Goal: Check status

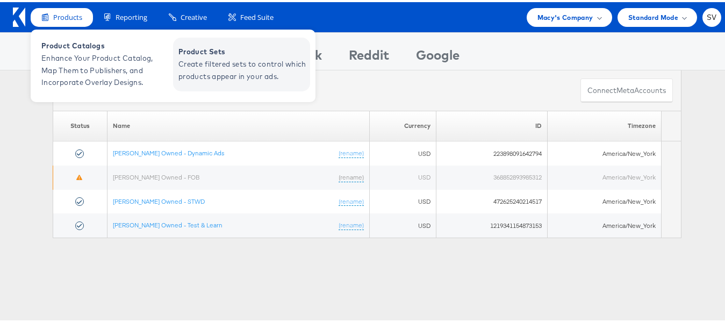
click at [215, 66] on span "Create filtered sets to control which products appear in your ads." at bounding box center [242, 68] width 129 height 25
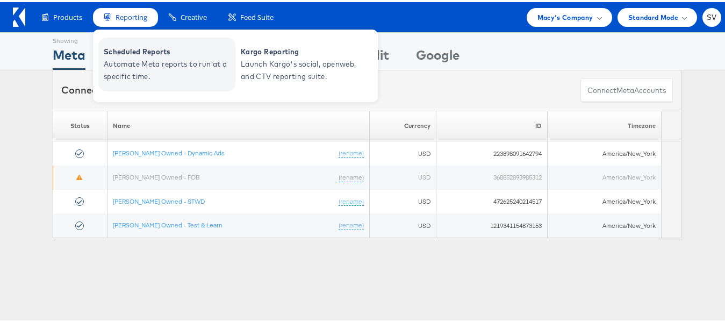
click at [123, 44] on span "Scheduled Reports" at bounding box center [168, 50] width 129 height 12
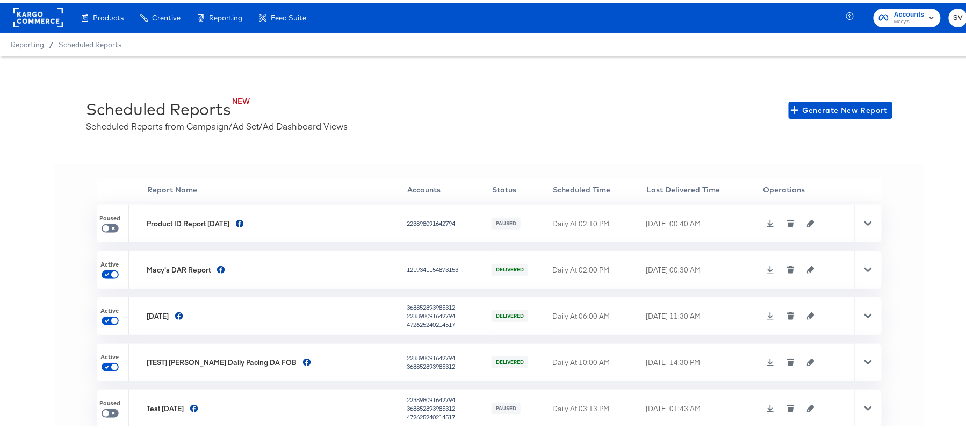
scroll to position [1, 0]
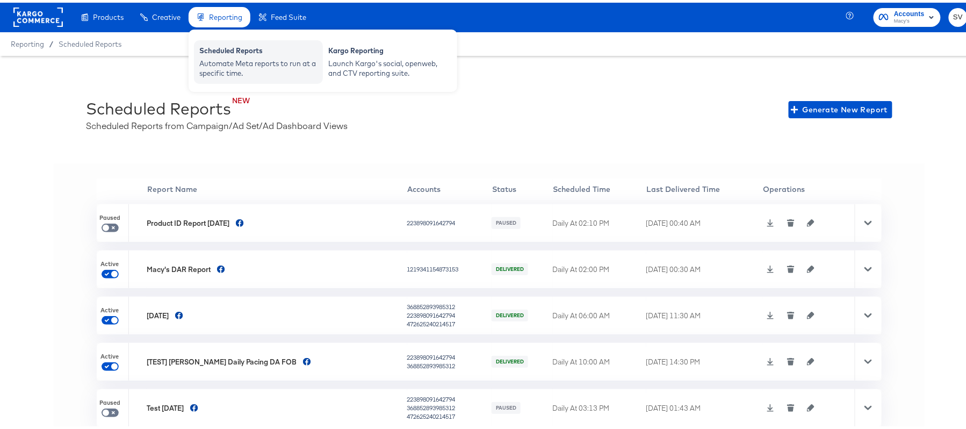
click at [233, 69] on div "Automate Meta reports to run at a specific time." at bounding box center [258, 66] width 118 height 20
click at [231, 48] on div "Scheduled Reports" at bounding box center [258, 49] width 118 height 13
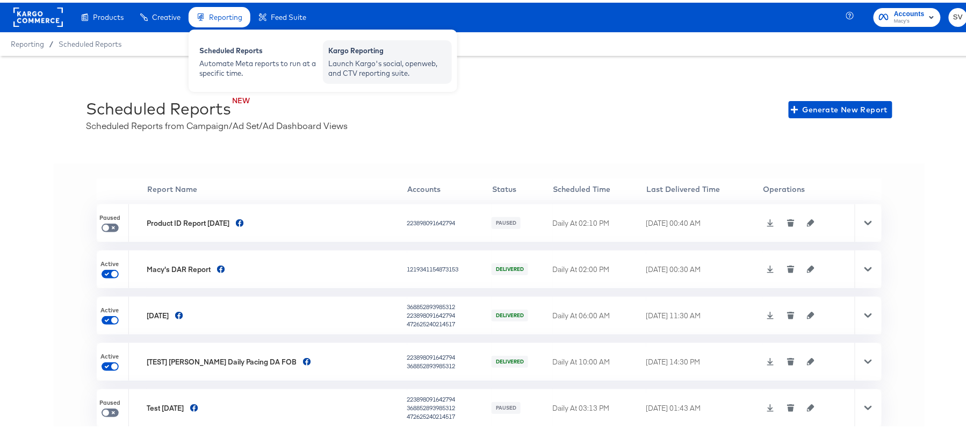
click at [368, 71] on div "Launch Kargo's social, openweb, and CTV reporting suite." at bounding box center [387, 66] width 118 height 20
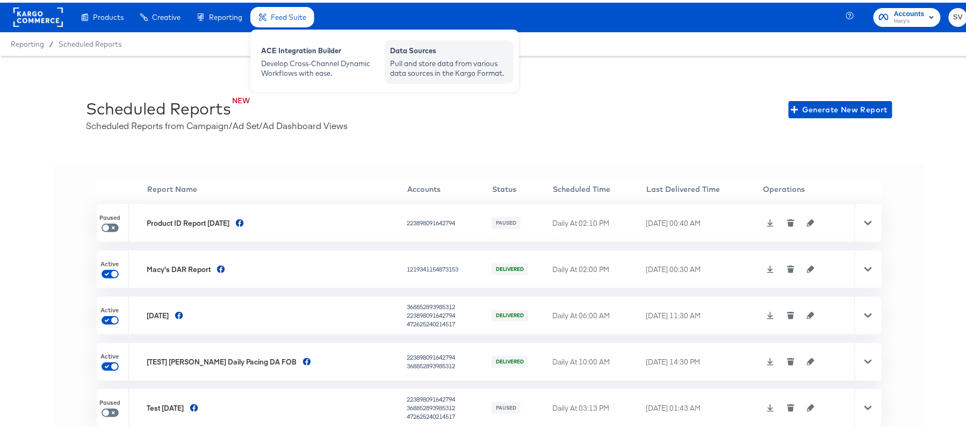
click at [424, 44] on div "Data Sources" at bounding box center [449, 49] width 118 height 13
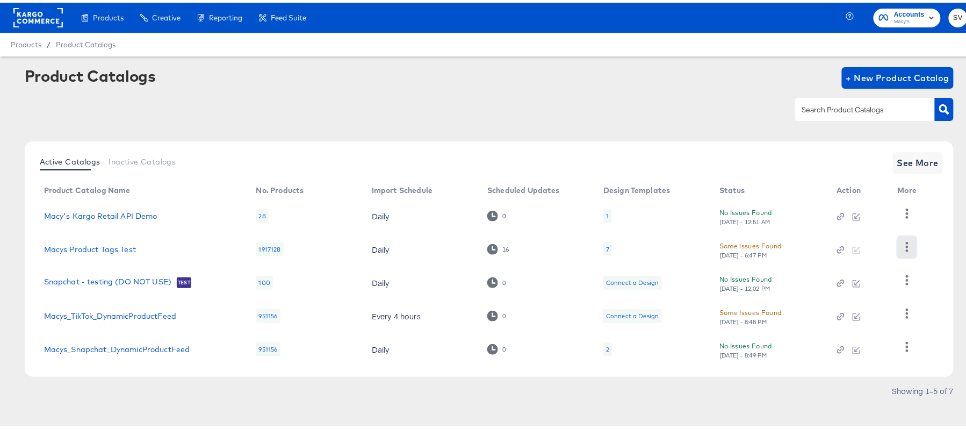
click at [907, 241] on icon "button" at bounding box center [907, 244] width 3 height 10
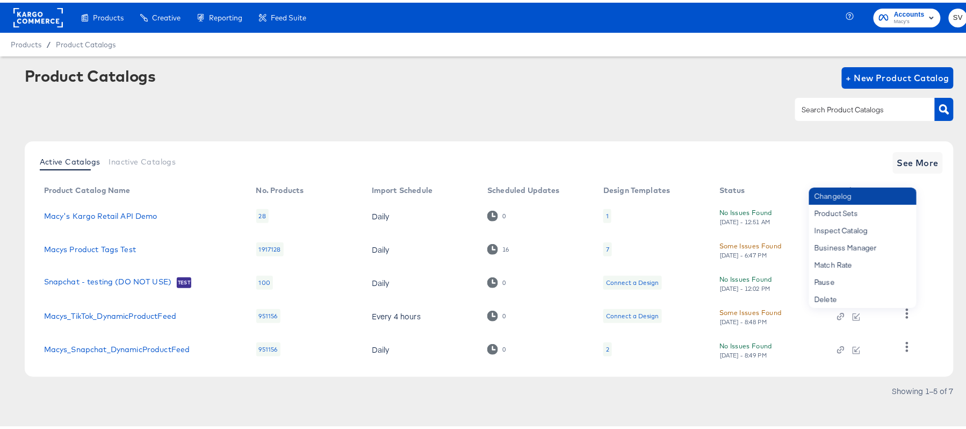
click at [836, 192] on div "Changelog" at bounding box center [862, 193] width 107 height 17
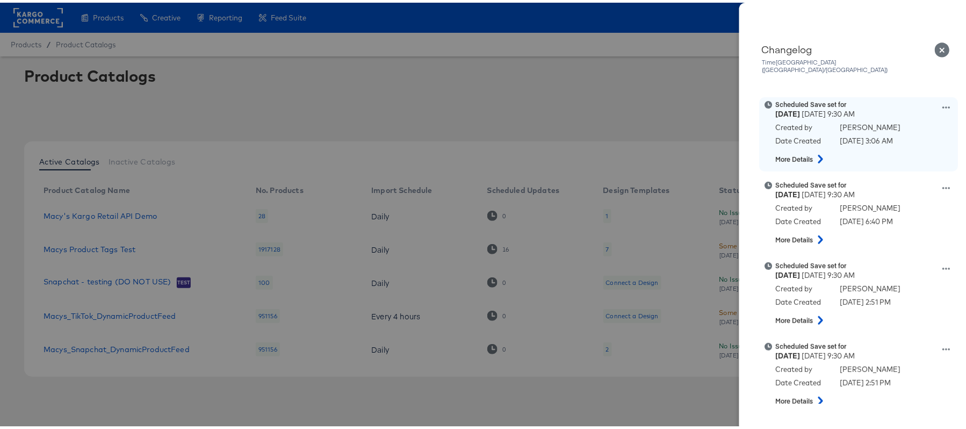
scroll to position [157, 0]
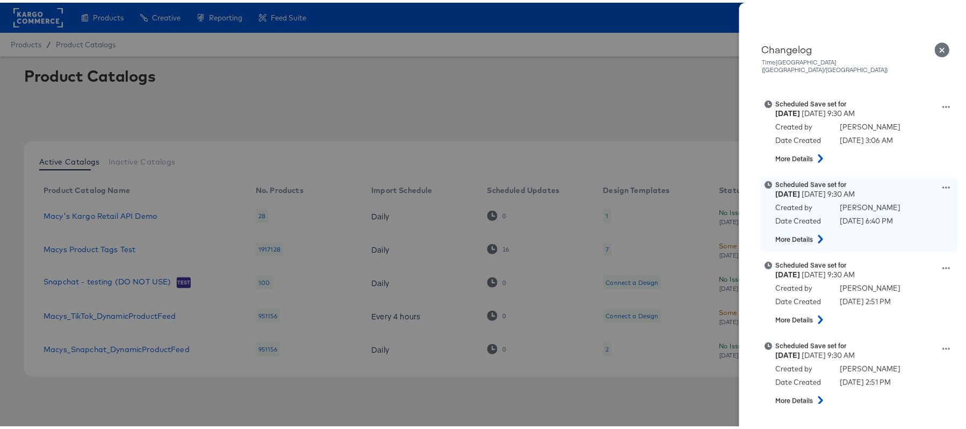
click at [943, 181] on icon at bounding box center [947, 185] width 8 height 8
click at [861, 135] on button "View scheduled version" at bounding box center [896, 143] width 107 height 16
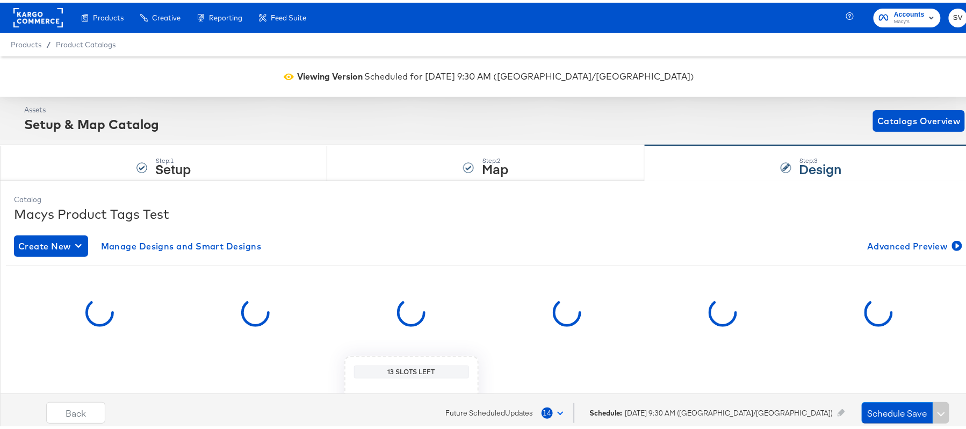
scroll to position [182, 0]
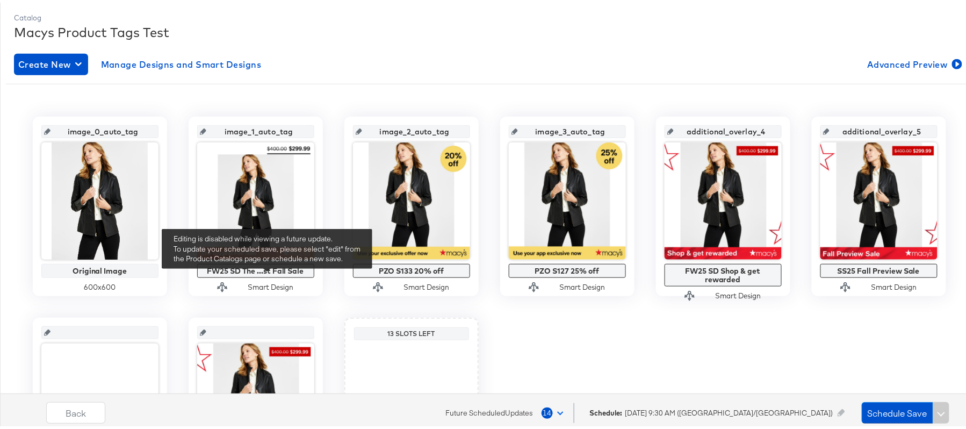
click at [267, 274] on div "Catalog Macys Product Tags Test Create New Manage Designs and Smart Designs Adv…" at bounding box center [489, 280] width 961 height 551
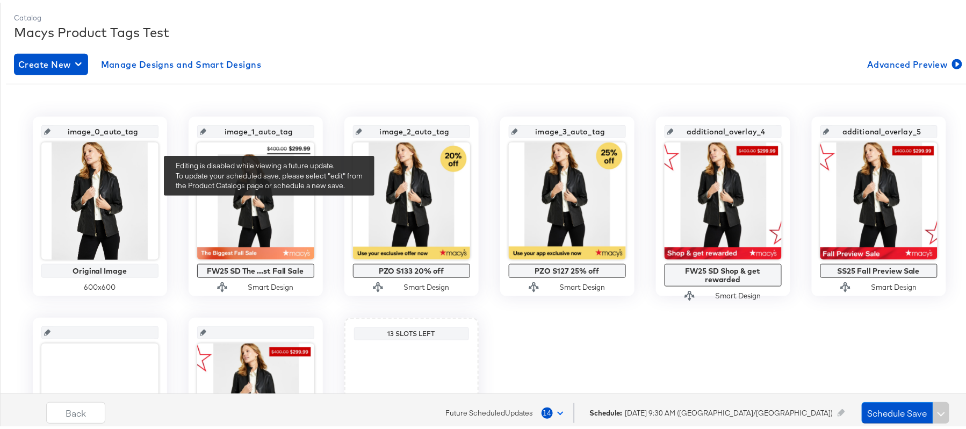
click at [269, 201] on div "Catalog Macys Product Tags Test Create New Manage Designs and Smart Designs Adv…" at bounding box center [489, 280] width 961 height 551
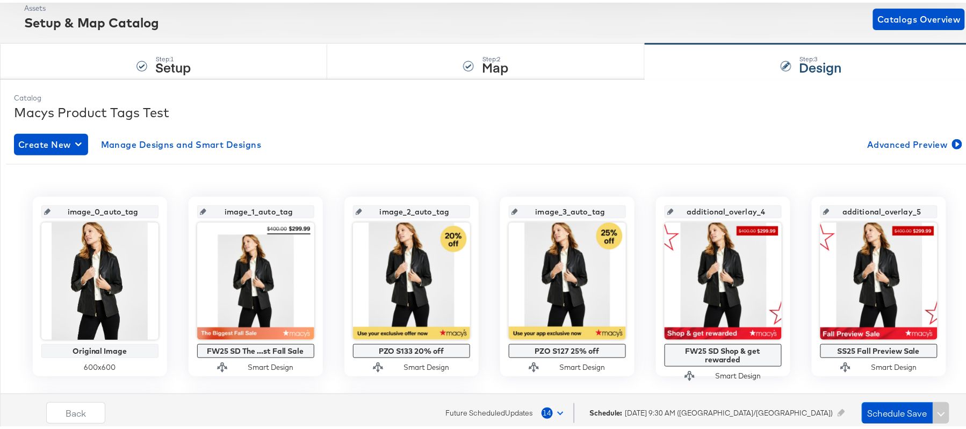
scroll to position [0, 0]
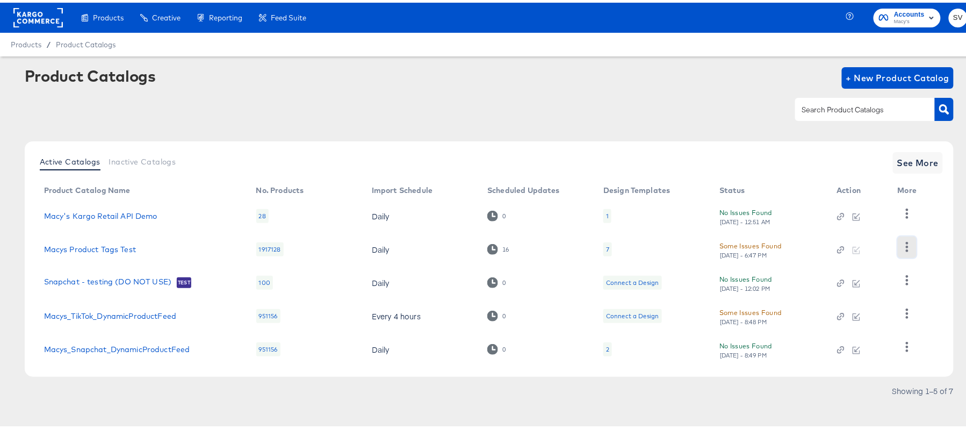
click at [907, 245] on icon "button" at bounding box center [907, 244] width 3 height 10
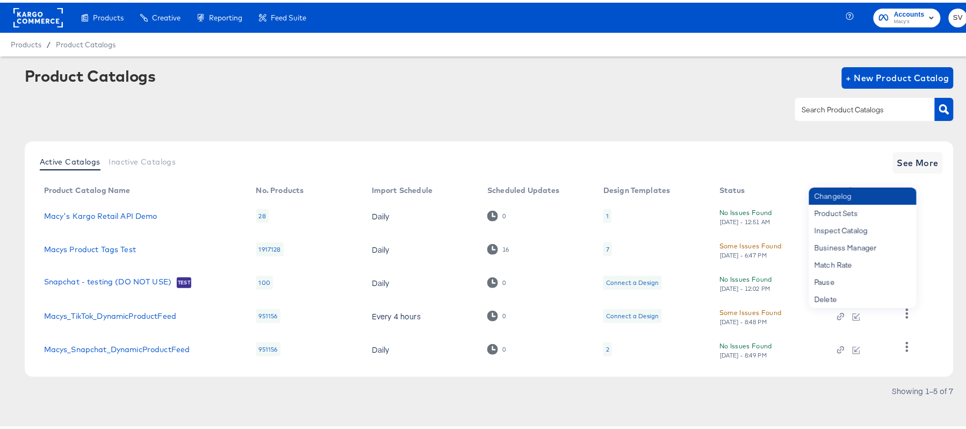
click at [854, 196] on div "Changelog" at bounding box center [862, 193] width 107 height 17
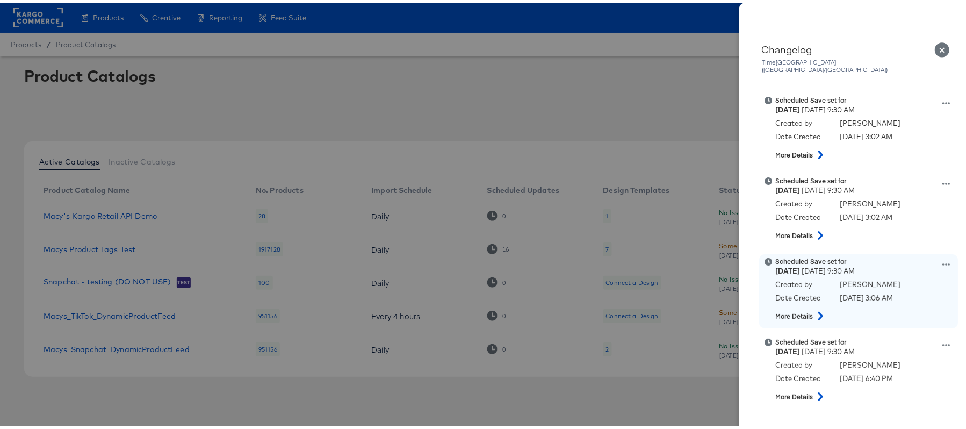
click at [927, 255] on div "Scheduled Save set for [DATE] 9:30 AM Created by [PERSON_NAME] Date Created [DA…" at bounding box center [872, 288] width 193 height 69
click at [943, 258] on icon at bounding box center [947, 262] width 8 height 8
click at [858, 213] on button "View scheduled version" at bounding box center [896, 220] width 107 height 16
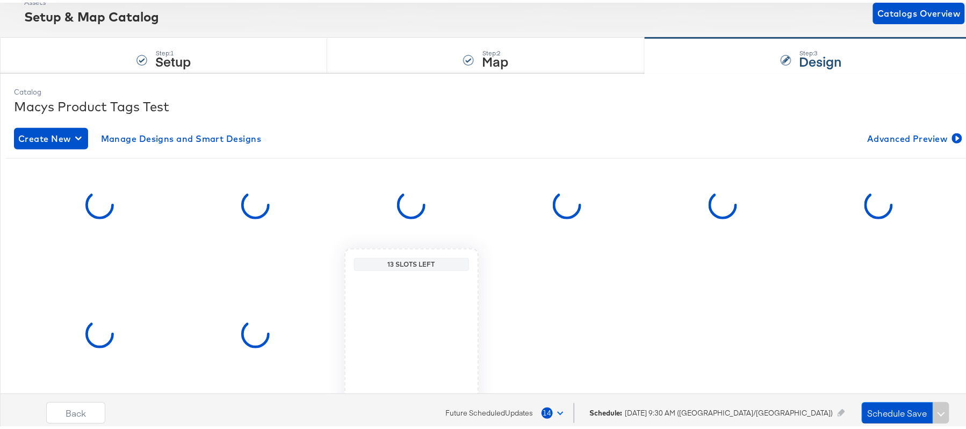
scroll to position [108, 0]
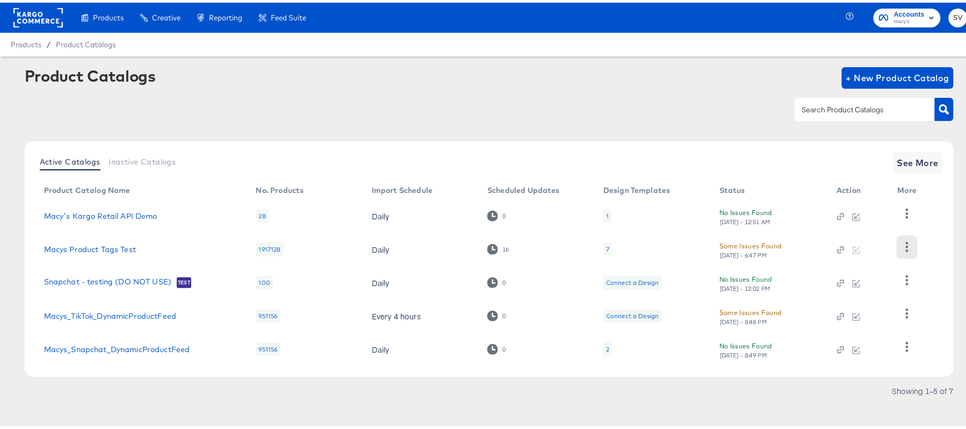
click at [908, 241] on icon "button" at bounding box center [907, 244] width 10 height 10
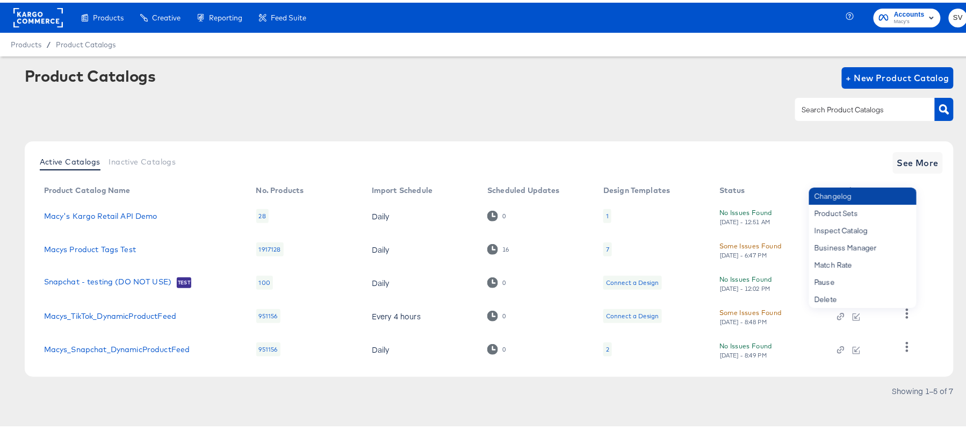
click at [837, 189] on div "Changelog" at bounding box center [862, 193] width 107 height 17
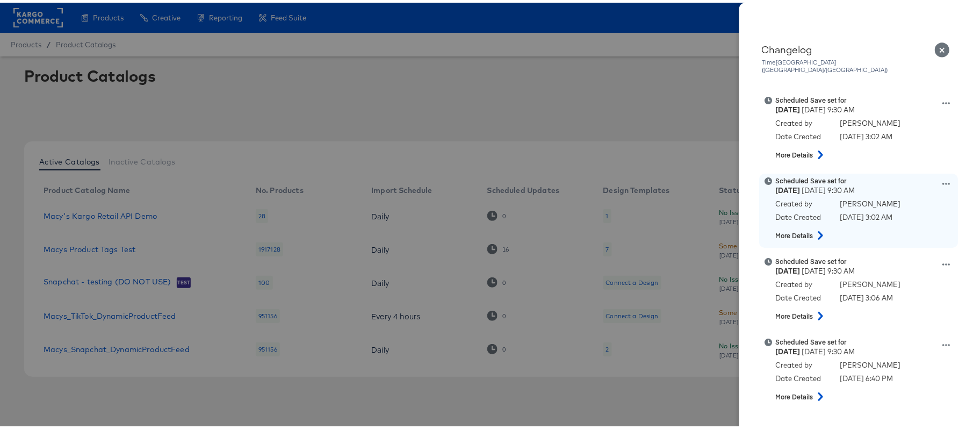
click at [943, 177] on icon at bounding box center [947, 181] width 8 height 8
click at [867, 131] on button "View scheduled version" at bounding box center [896, 139] width 107 height 16
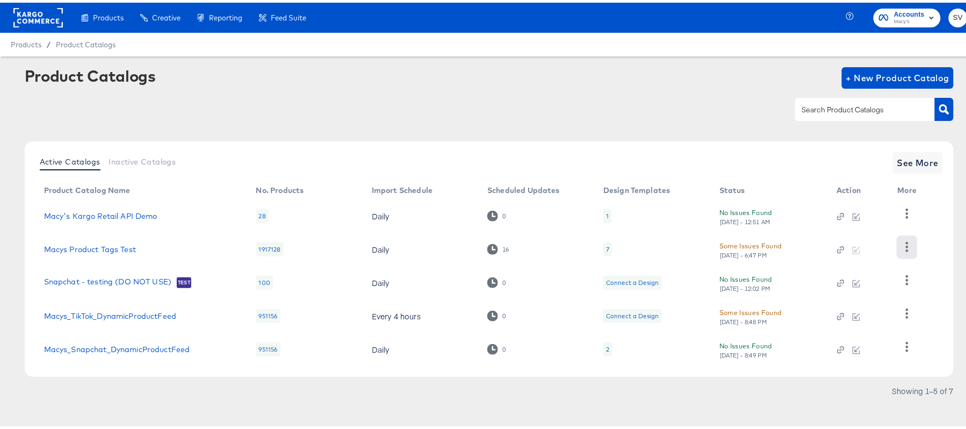
click at [910, 243] on icon "button" at bounding box center [907, 244] width 10 height 10
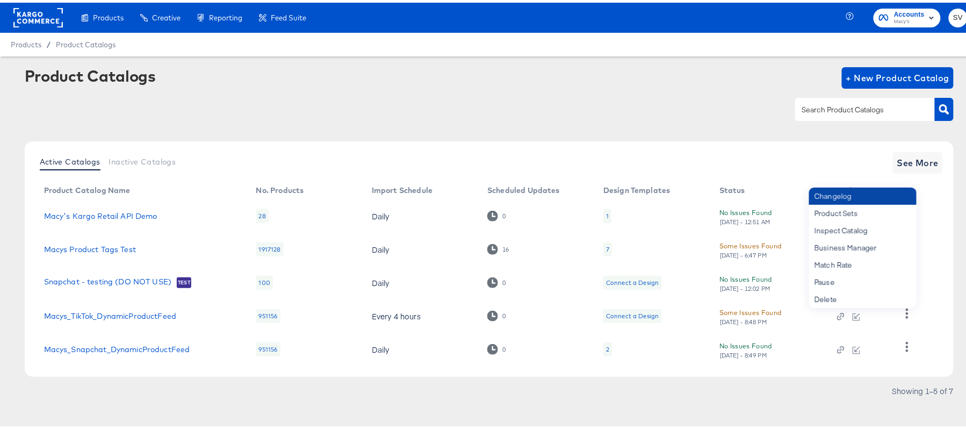
click at [847, 197] on div "Changelog" at bounding box center [862, 193] width 107 height 17
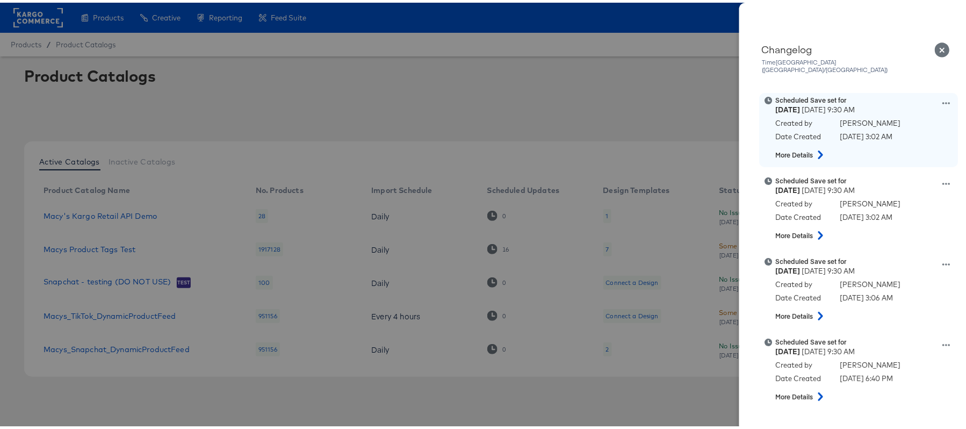
click at [943, 97] on icon at bounding box center [947, 101] width 8 height 8
click at [869, 104] on button "View scheduled version" at bounding box center [896, 112] width 107 height 16
